Goal: Task Accomplishment & Management: Complete application form

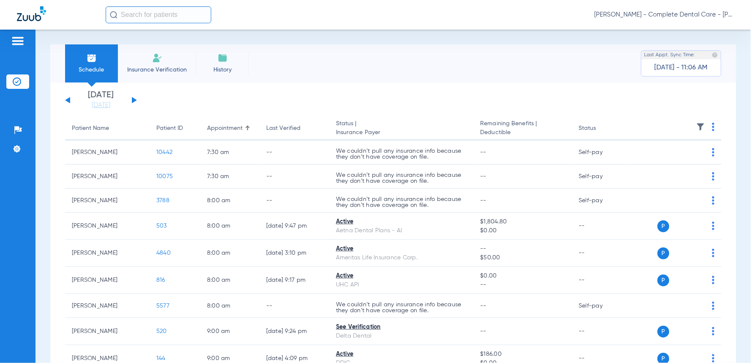
click at [167, 19] on input "text" at bounding box center [159, 14] width 106 height 17
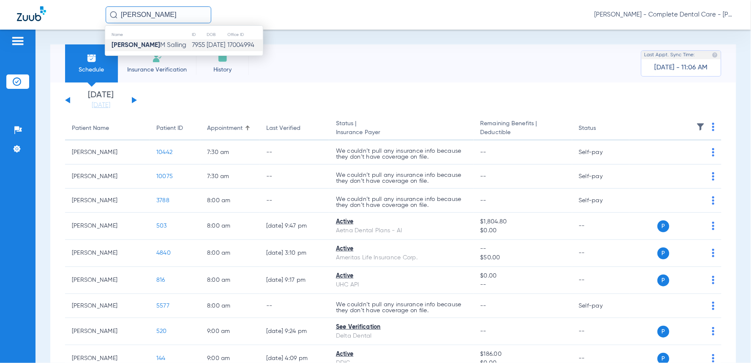
type input "[PERSON_NAME]"
click at [153, 47] on span "[PERSON_NAME]" at bounding box center [149, 45] width 75 height 6
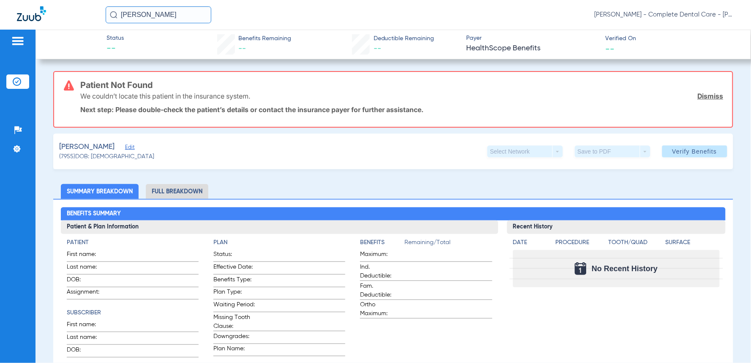
click at [140, 19] on input "[PERSON_NAME]" at bounding box center [159, 14] width 106 height 17
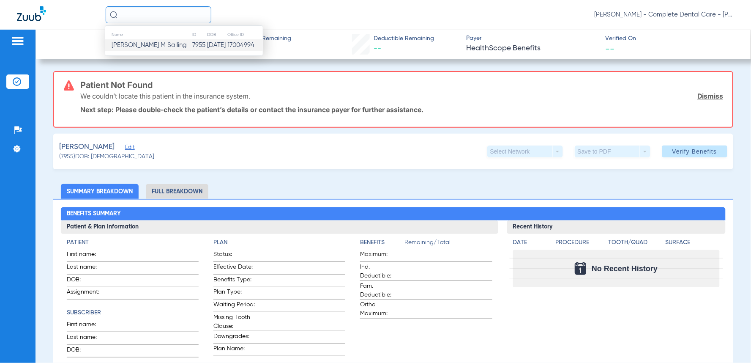
click at [142, 43] on span "[PERSON_NAME]" at bounding box center [149, 45] width 75 height 6
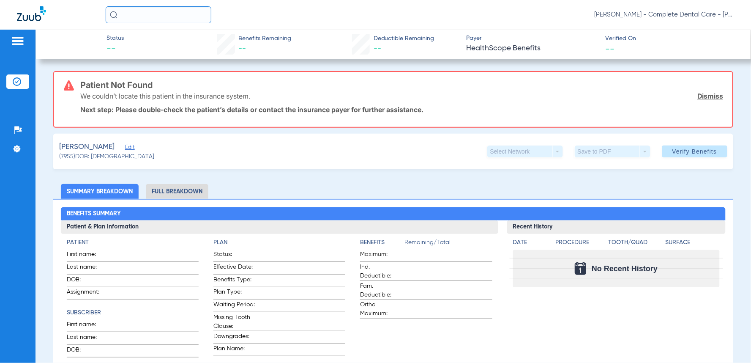
click at [157, 19] on input "text" at bounding box center [159, 14] width 106 height 17
click at [127, 47] on span "Do rla M Salling" at bounding box center [134, 45] width 44 height 6
click at [140, 17] on input "do" at bounding box center [159, 14] width 106 height 17
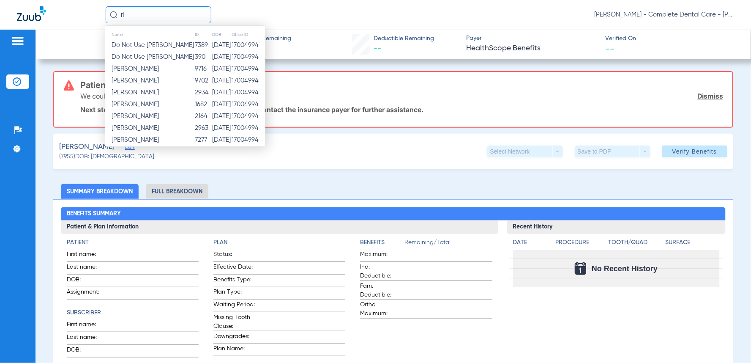
type input "r"
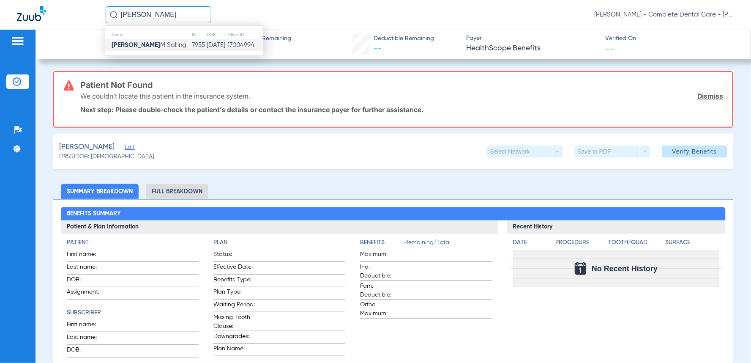
type input "[PERSON_NAME]"
click at [134, 44] on span "[PERSON_NAME]" at bounding box center [149, 45] width 75 height 6
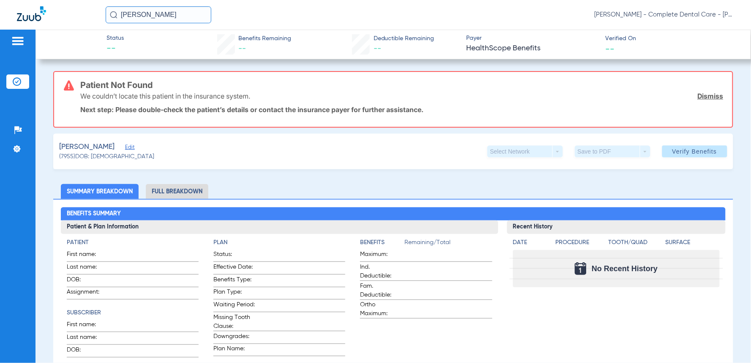
click at [156, 14] on input "[PERSON_NAME]" at bounding box center [159, 14] width 106 height 17
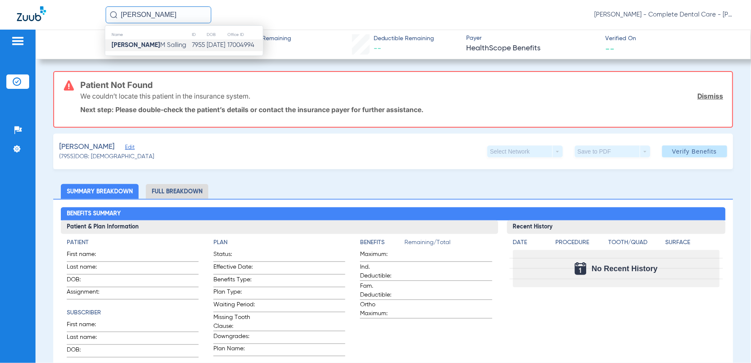
click at [136, 45] on span "[PERSON_NAME]" at bounding box center [149, 45] width 75 height 6
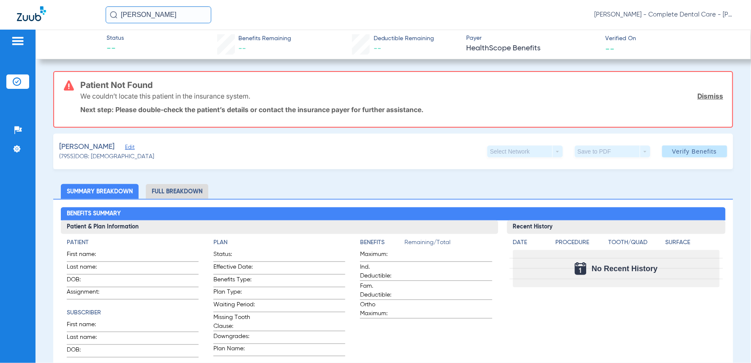
click at [157, 17] on input "[PERSON_NAME]" at bounding box center [159, 14] width 106 height 17
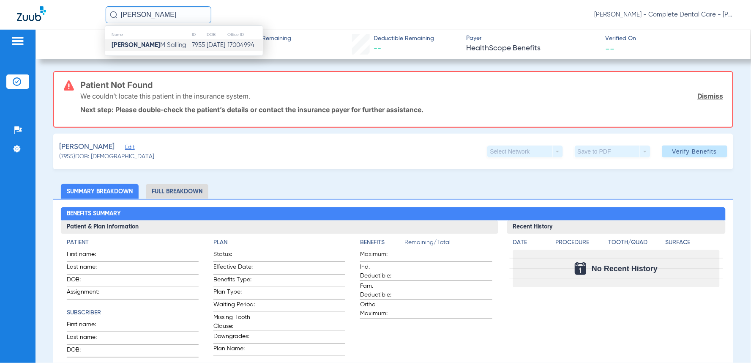
click at [140, 46] on span "[PERSON_NAME]" at bounding box center [149, 45] width 75 height 6
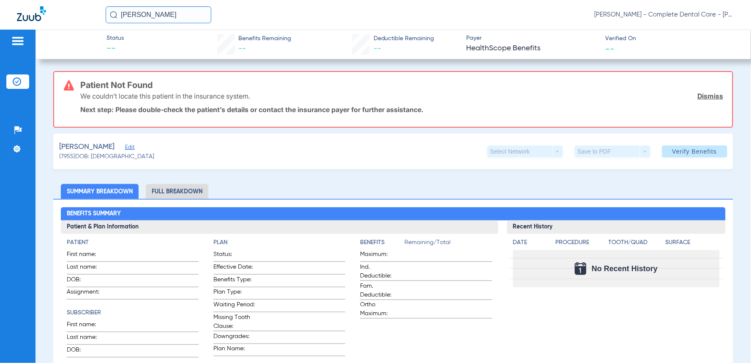
click at [155, 20] on input "[PERSON_NAME]" at bounding box center [159, 14] width 106 height 17
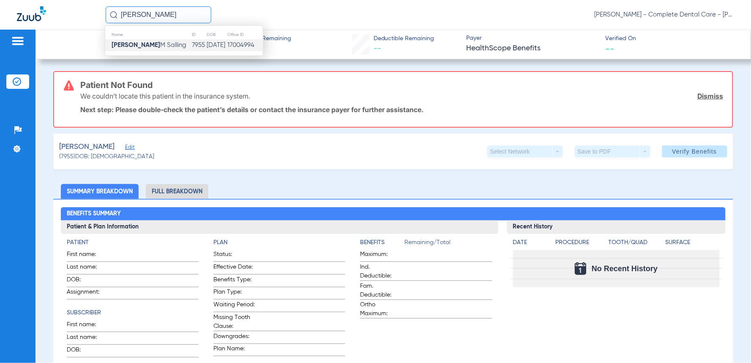
click at [125, 148] on span "Edit" at bounding box center [129, 148] width 8 height 8
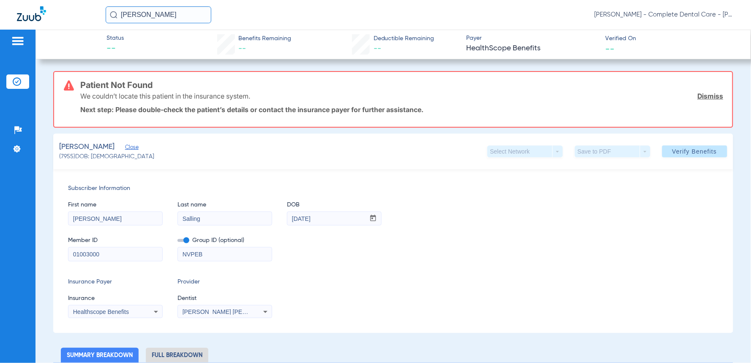
click at [112, 257] on input "01003000" at bounding box center [115, 254] width 94 height 14
type input "0"
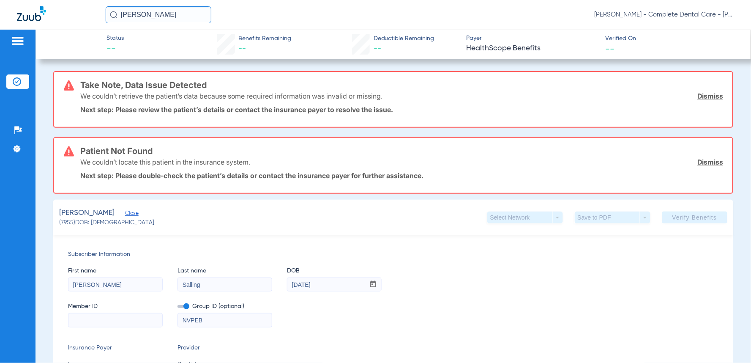
paste input "464-90-9448"
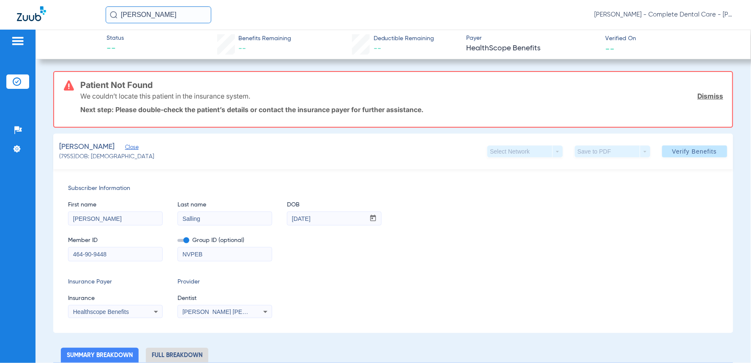
click at [95, 254] on input "464-90-9448" at bounding box center [115, 254] width 94 height 14
type input "464909448"
click at [209, 258] on input "NVPEB" at bounding box center [225, 254] width 94 height 14
type input "N"
click at [153, 314] on icon at bounding box center [156, 312] width 10 height 10
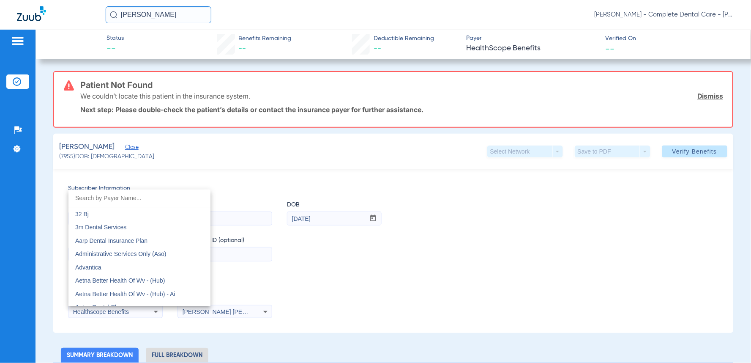
scroll to position [2910, 0]
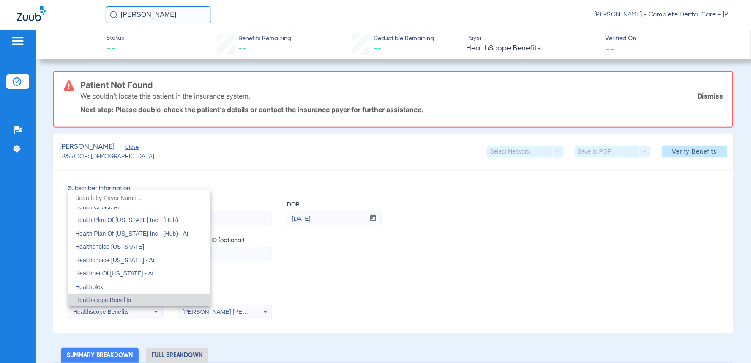
click at [266, 273] on div at bounding box center [375, 181] width 751 height 363
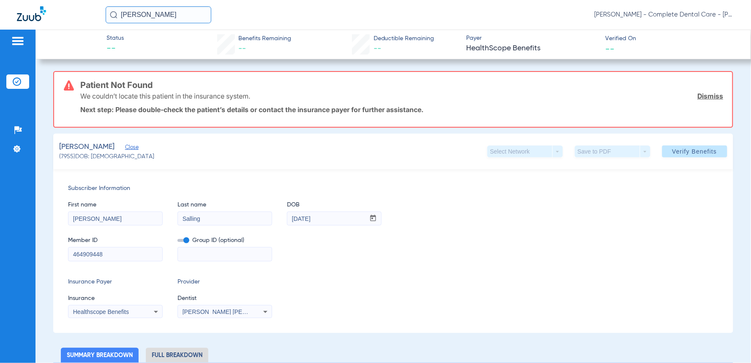
click at [134, 254] on input "464909448" at bounding box center [115, 254] width 94 height 14
type input "4"
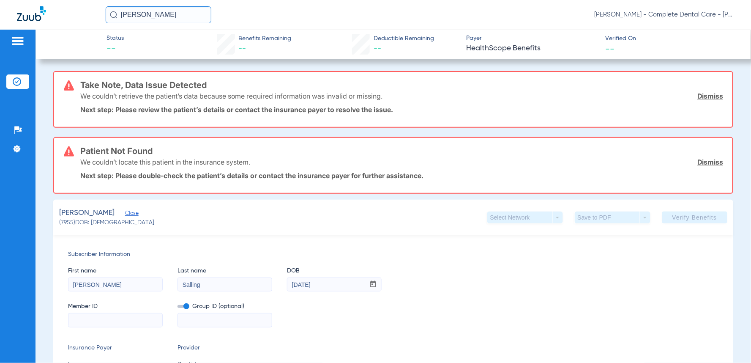
paste input "464-90-9448"
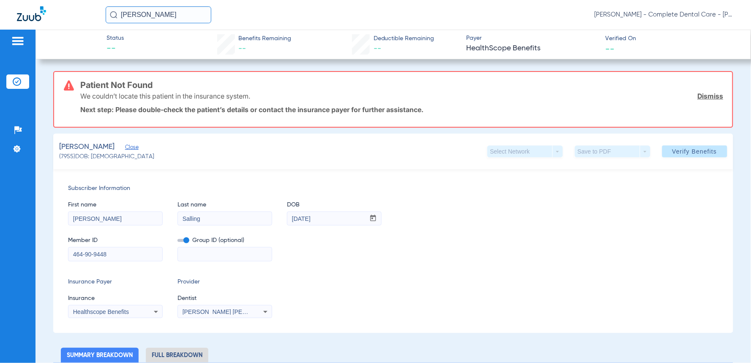
click at [94, 255] on input "464-90-9448" at bounding box center [115, 254] width 94 height 14
type input "464909448"
click at [148, 313] on div "Healthscope Benefits" at bounding box center [115, 312] width 94 height 10
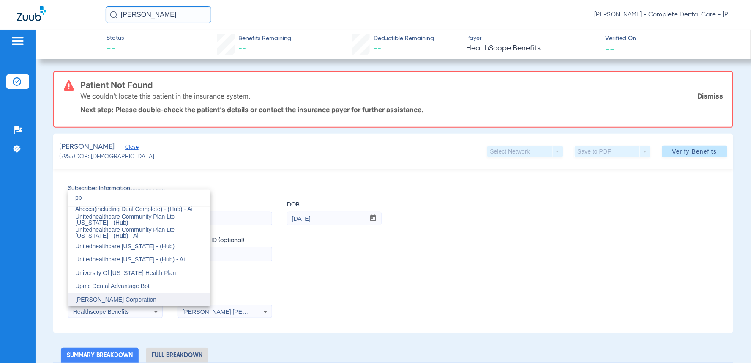
scroll to position [0, 0]
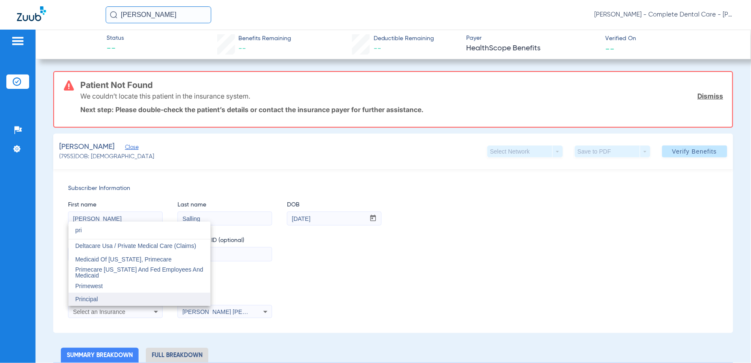
type input "pri"
click at [109, 297] on mat-option "Principal" at bounding box center [139, 300] width 142 height 14
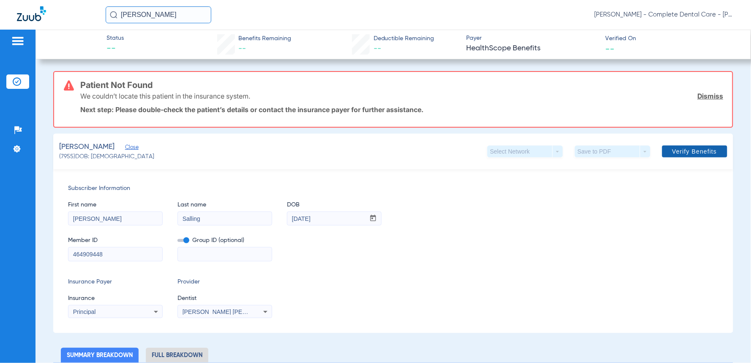
click at [687, 153] on span "Verify Benefits" at bounding box center [695, 151] width 45 height 7
click at [691, 150] on span "Verify Benefits" at bounding box center [695, 151] width 45 height 7
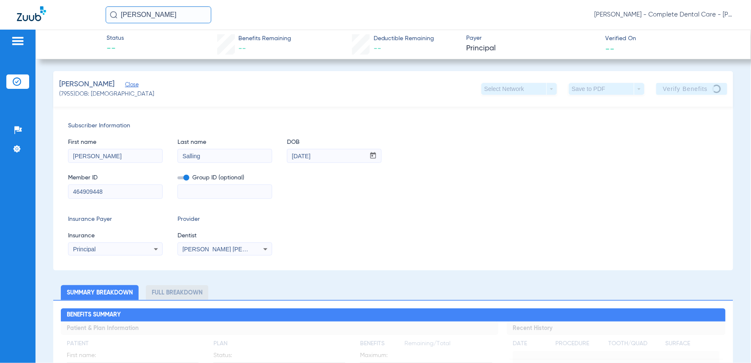
click at [175, 16] on input "[PERSON_NAME]" at bounding box center [159, 14] width 106 height 17
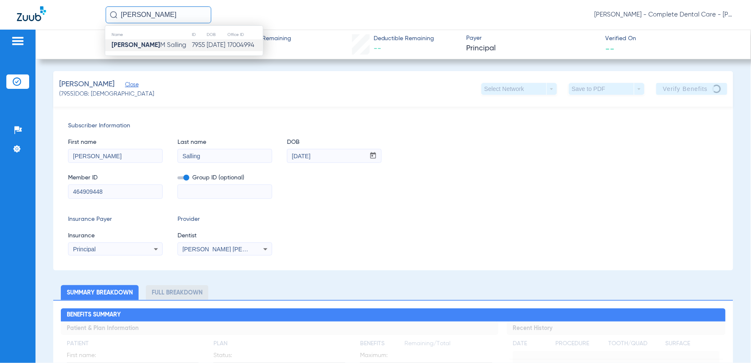
click at [394, 315] on h2 "Benefits Summary" at bounding box center [393, 315] width 665 height 14
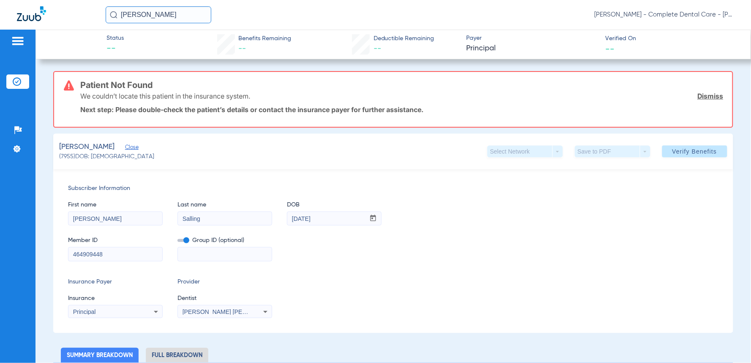
click at [160, 12] on input "[PERSON_NAME]" at bounding box center [159, 14] width 106 height 17
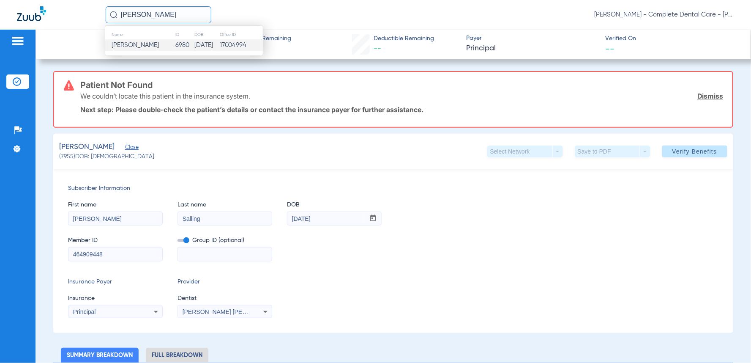
type input "[PERSON_NAME]"
click at [140, 48] on span "[PERSON_NAME]" at bounding box center [135, 45] width 47 height 6
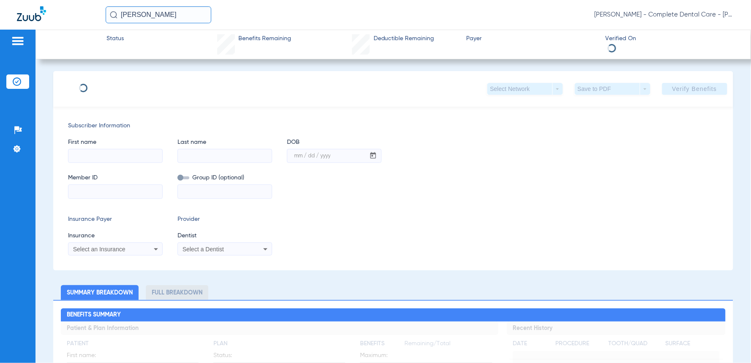
type input "Lorn"
type input "[PERSON_NAME]"
type input "[DATE]"
type input "989794022"
type input "1825002"
